Goal: Use online tool/utility: Utilize a website feature to perform a specific function

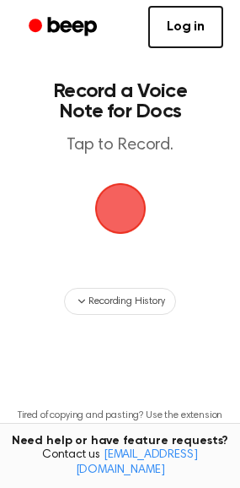
click at [124, 207] on span "button" at bounding box center [119, 208] width 51 height 51
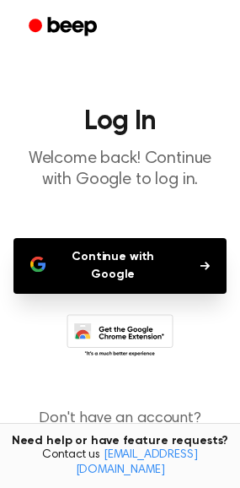
click at [139, 253] on button "Continue with Google" at bounding box center [119, 266] width 213 height 56
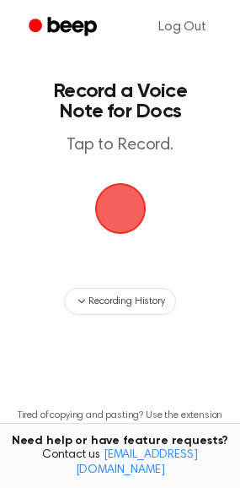
click at [111, 196] on span "button" at bounding box center [120, 208] width 47 height 47
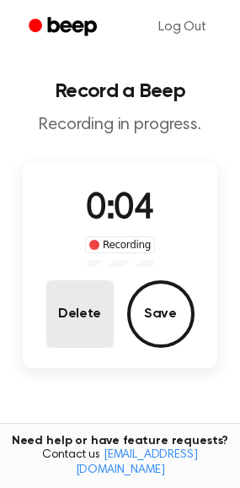
click at [100, 313] on button "Delete" at bounding box center [79, 313] width 67 height 67
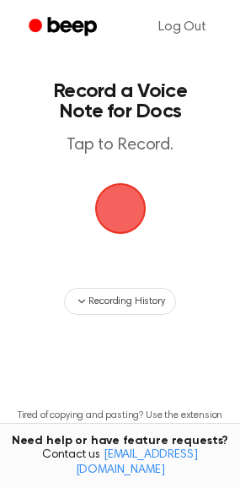
click at [109, 192] on span "button" at bounding box center [120, 208] width 47 height 47
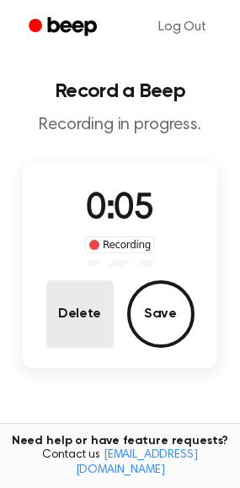
click at [88, 333] on button "Delete" at bounding box center [79, 313] width 67 height 67
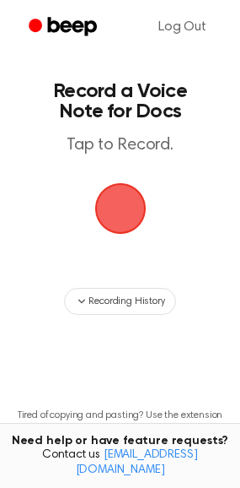
click at [134, 217] on span "button" at bounding box center [120, 208] width 47 height 47
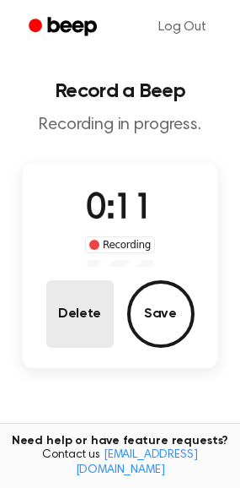
click at [94, 312] on button "Delete" at bounding box center [79, 313] width 67 height 67
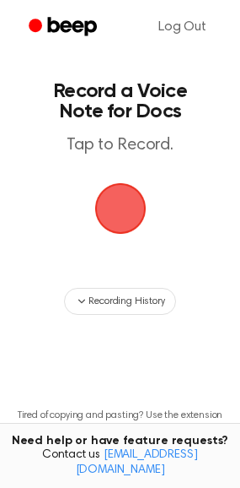
click at [116, 208] on span "button" at bounding box center [120, 208] width 47 height 47
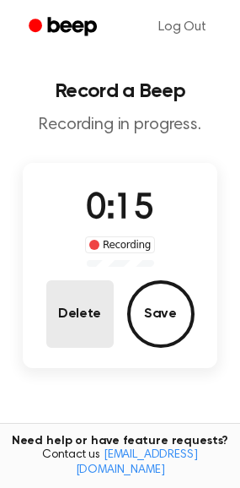
click at [82, 305] on button "Delete" at bounding box center [79, 313] width 67 height 67
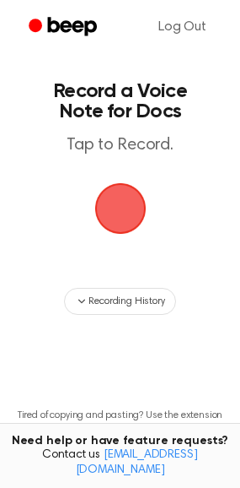
click at [119, 224] on span "button" at bounding box center [119, 208] width 51 height 51
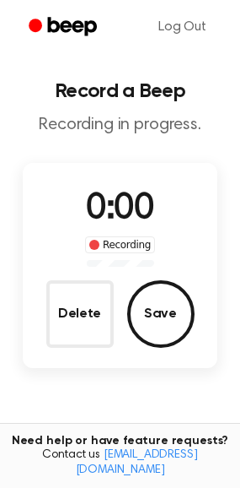
click at [120, 202] on span "0:00" at bounding box center [119, 208] width 67 height 35
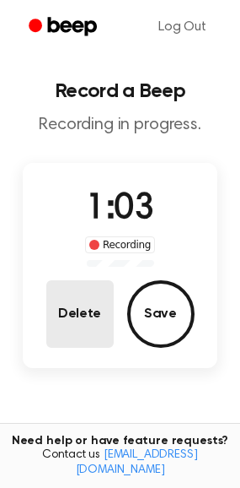
click at [77, 301] on button "Delete" at bounding box center [79, 313] width 67 height 67
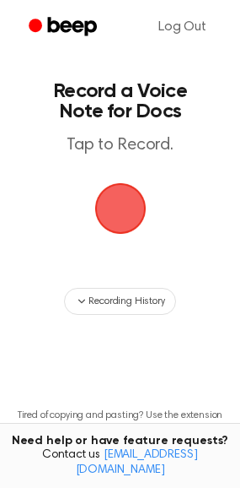
click at [115, 227] on span "button" at bounding box center [120, 208] width 47 height 47
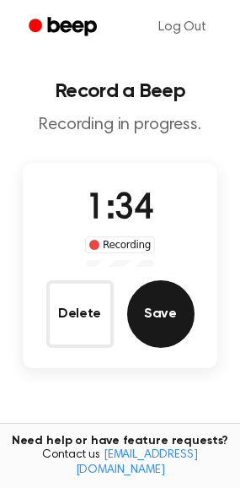
click at [174, 311] on button "Save" at bounding box center [160, 313] width 67 height 67
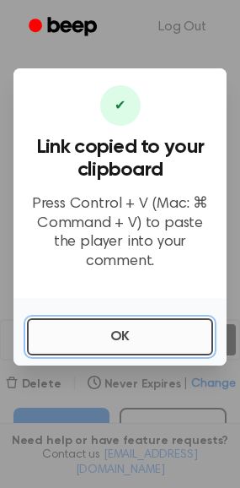
click at [129, 328] on button "OK" at bounding box center [120, 336] width 186 height 37
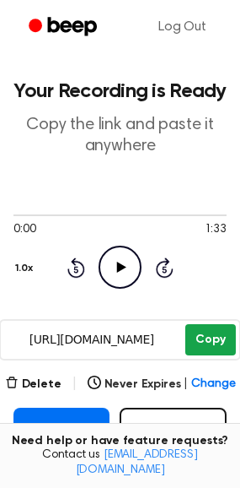
click at [223, 339] on button "Copy" at bounding box center [211, 339] width 50 height 31
